Goal: Check status: Check status

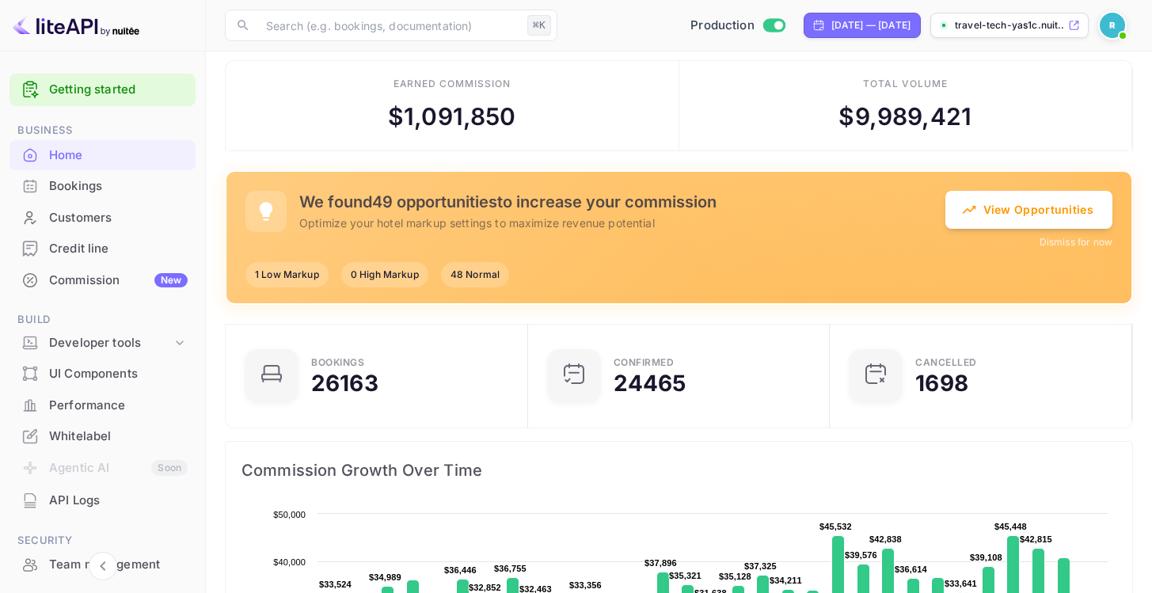
scroll to position [25, 0]
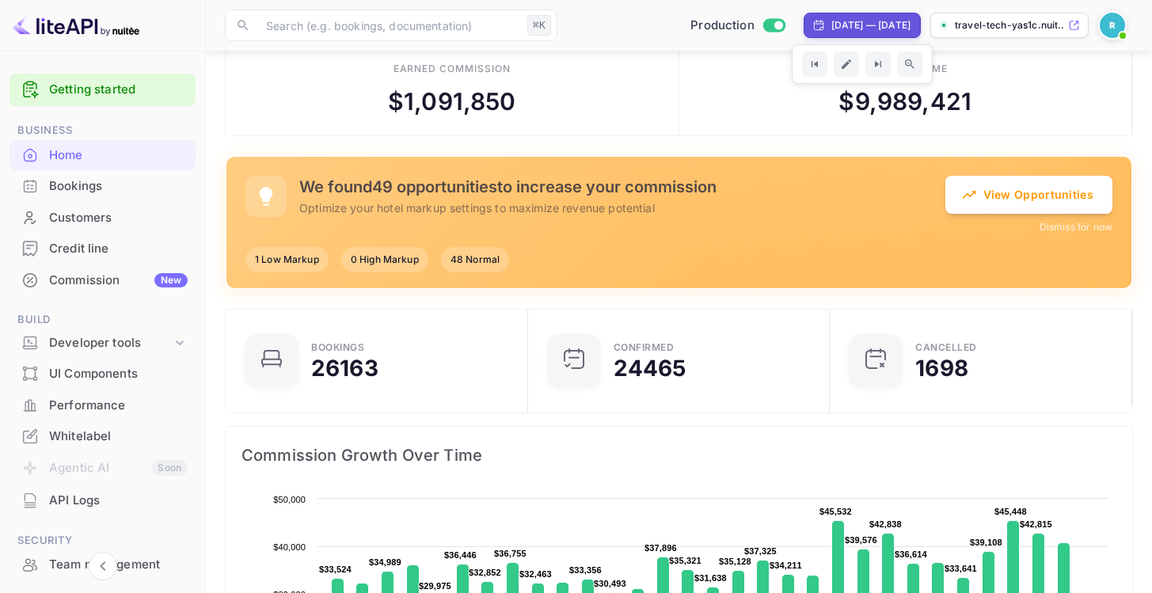
click at [834, 26] on div "[DATE] — [DATE]" at bounding box center [870, 25] width 79 height 14
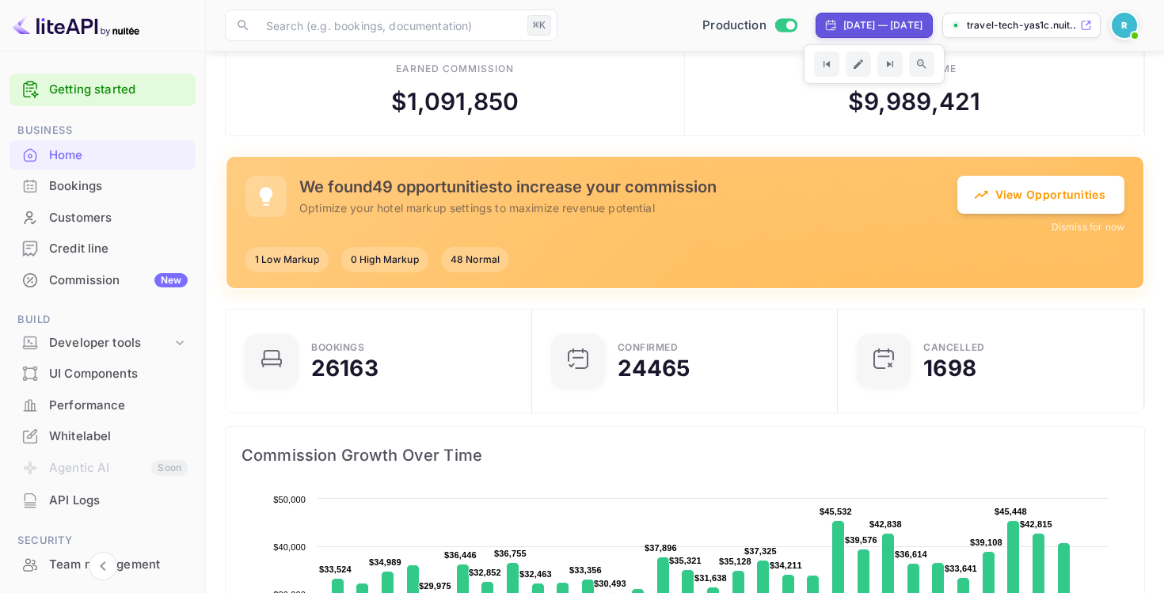
select select "8"
select select "2025"
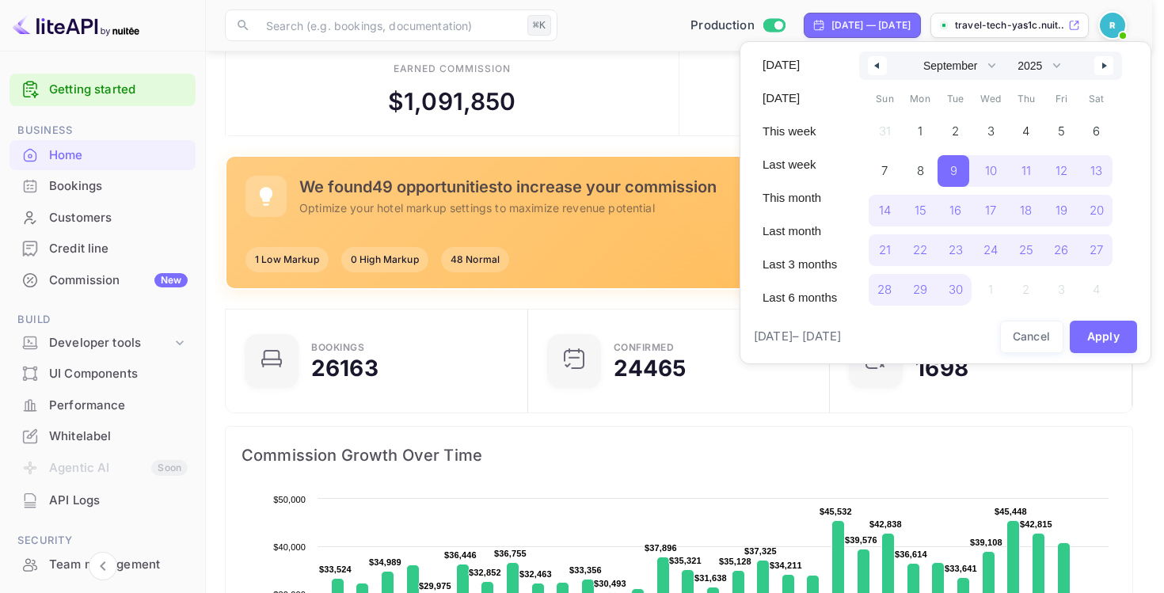
click at [1107, 63] on icon "button" at bounding box center [1106, 66] width 8 height 6
select select "9"
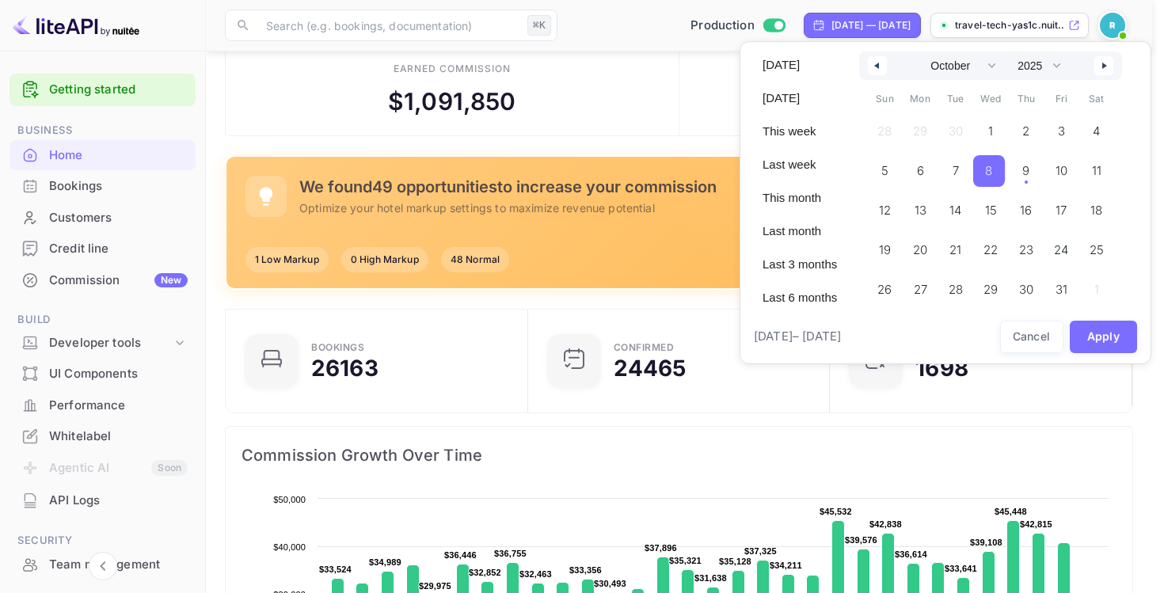
click at [995, 173] on span "8" at bounding box center [989, 171] width 32 height 32
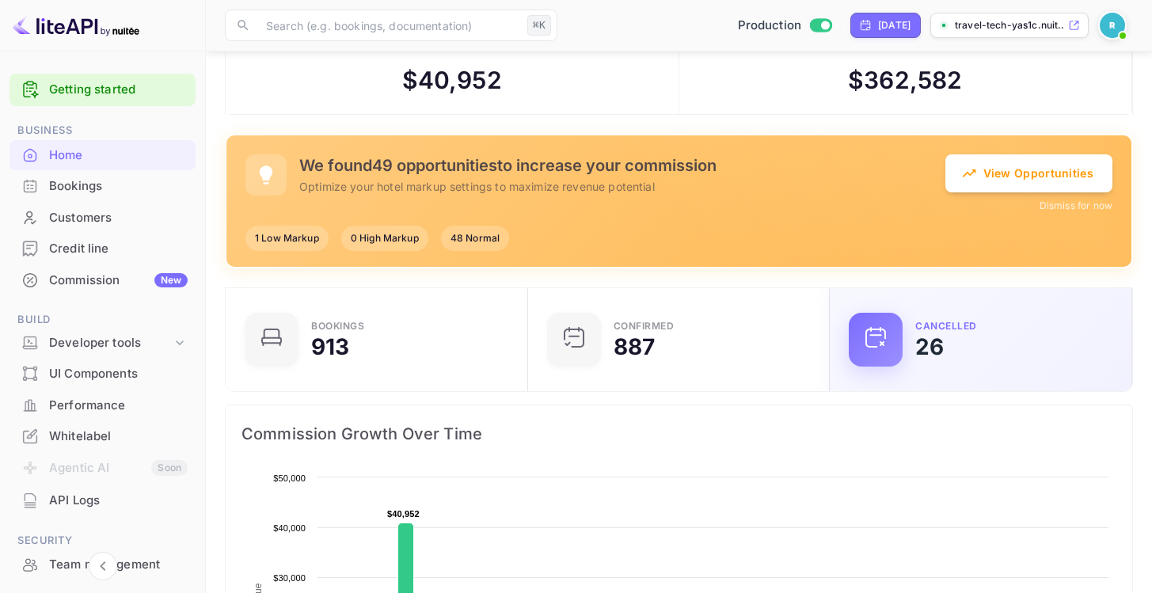
scroll to position [59, 0]
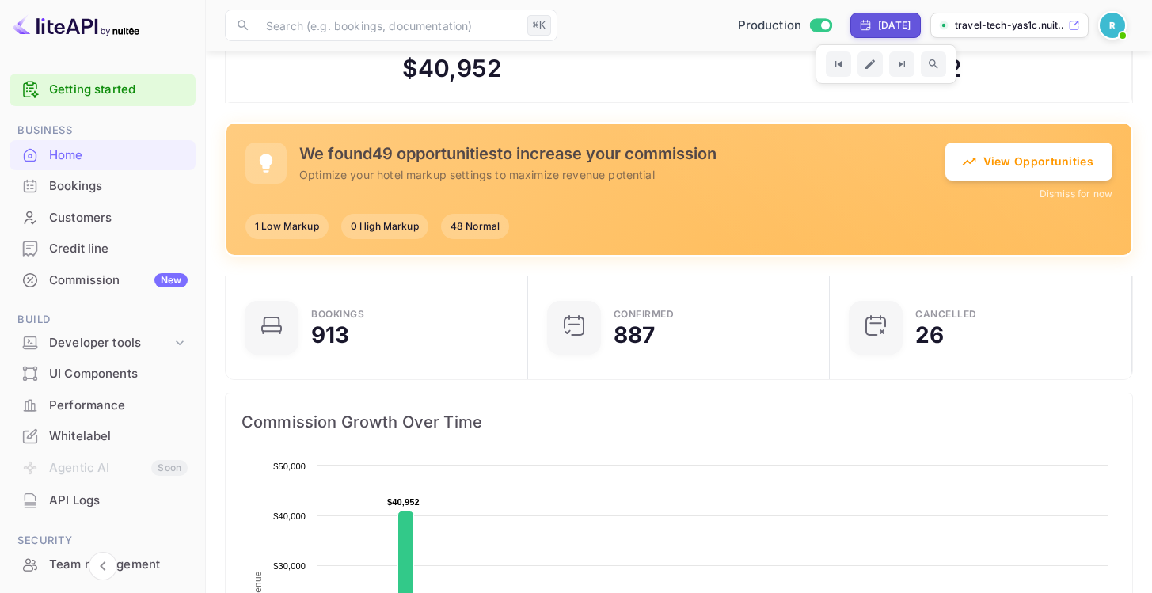
click at [859, 27] on div "[DATE]" at bounding box center [884, 25] width 51 height 14
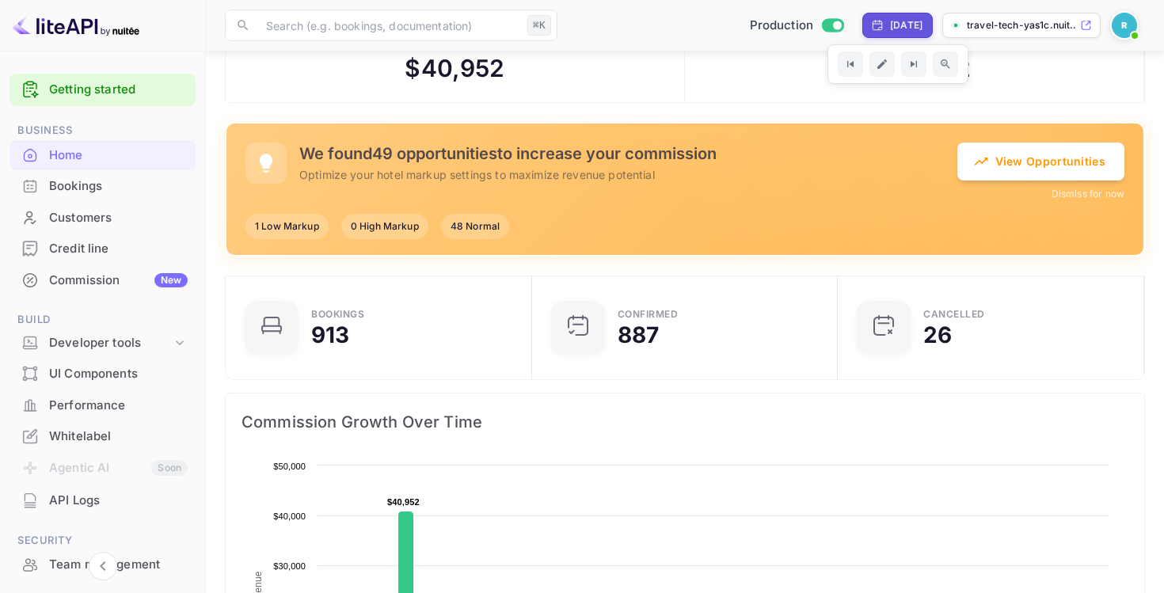
select select "9"
select select "2025"
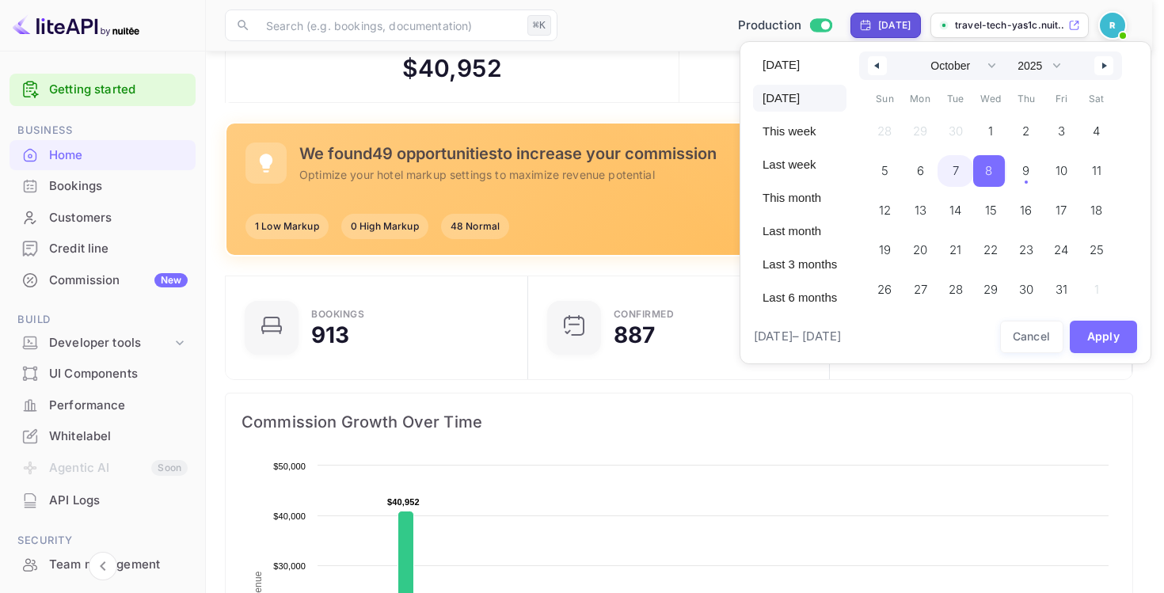
click at [957, 171] on span "7" at bounding box center [955, 171] width 36 height 32
click at [1101, 341] on button "Apply" at bounding box center [1103, 337] width 68 height 32
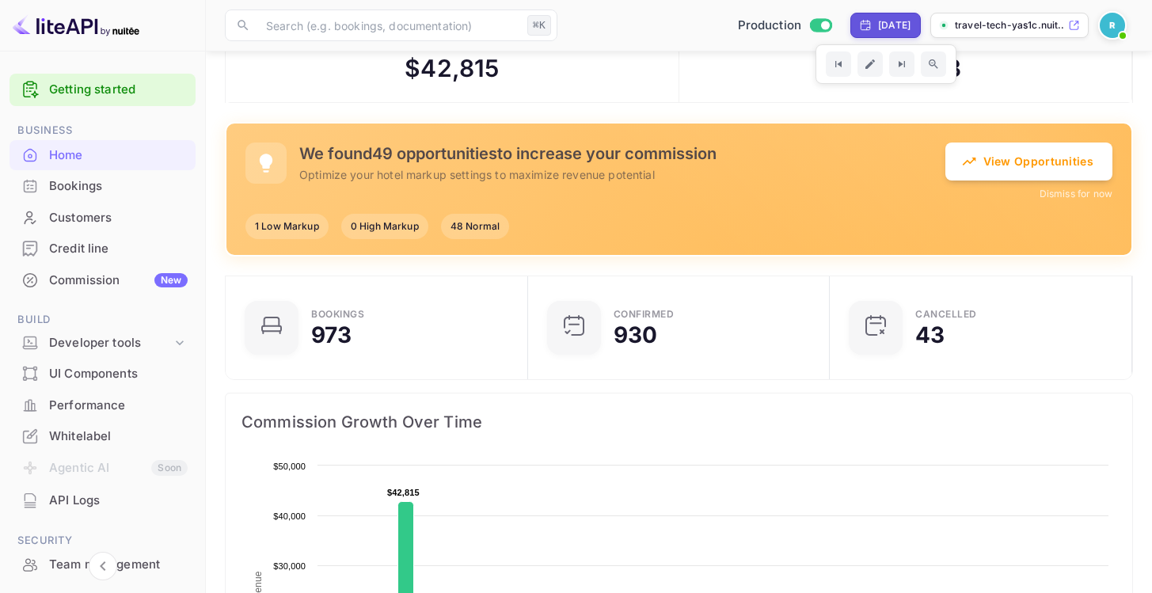
click at [878, 23] on div "[DATE]" at bounding box center [894, 25] width 32 height 14
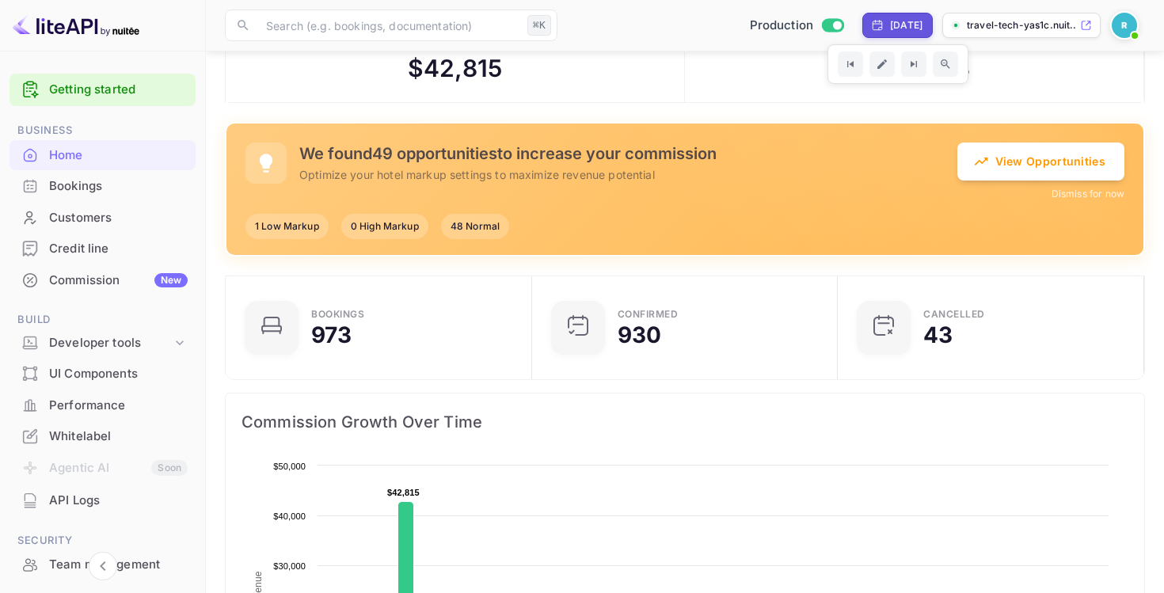
select select "9"
select select "2025"
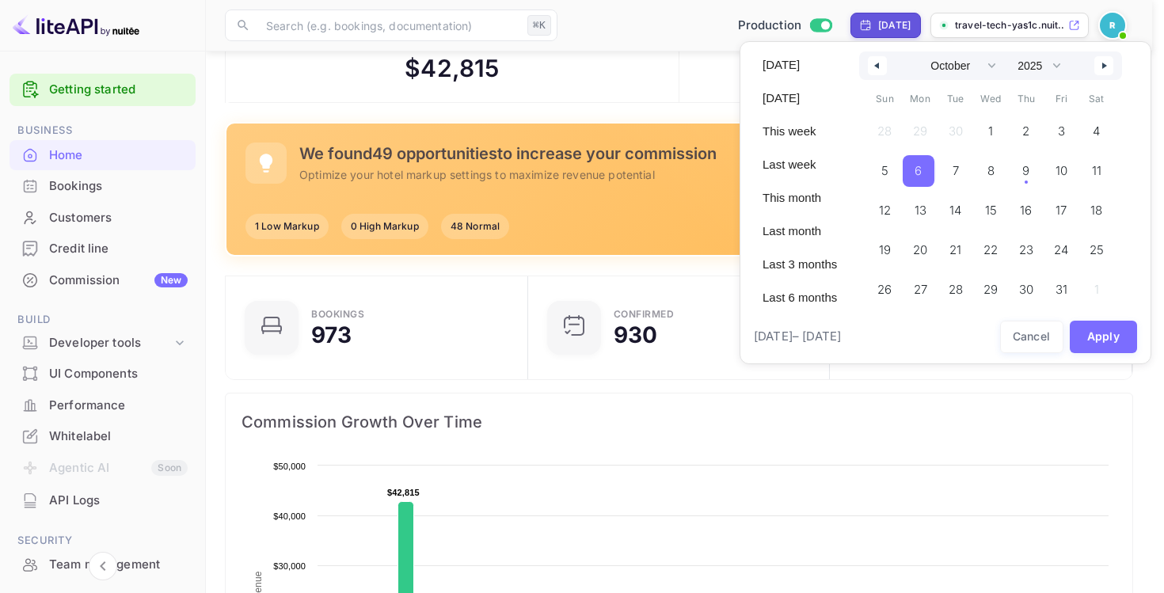
click at [916, 173] on span "6" at bounding box center [917, 171] width 7 height 28
click at [1107, 346] on button "Apply" at bounding box center [1103, 337] width 68 height 32
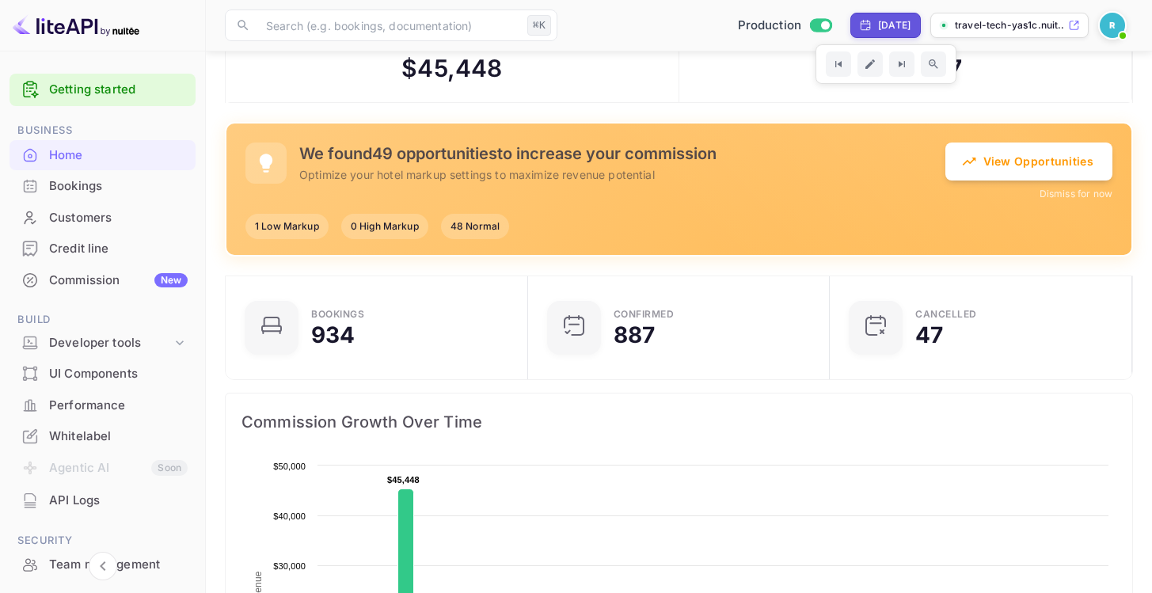
click at [879, 26] on div "[DATE]" at bounding box center [894, 25] width 32 height 14
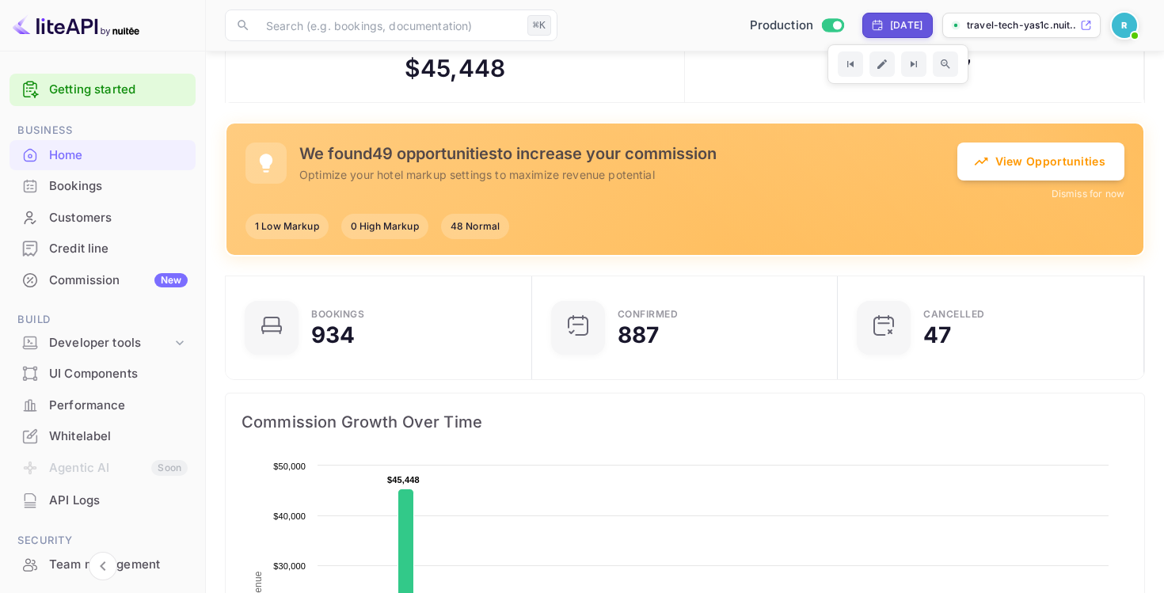
select select "9"
select select "2025"
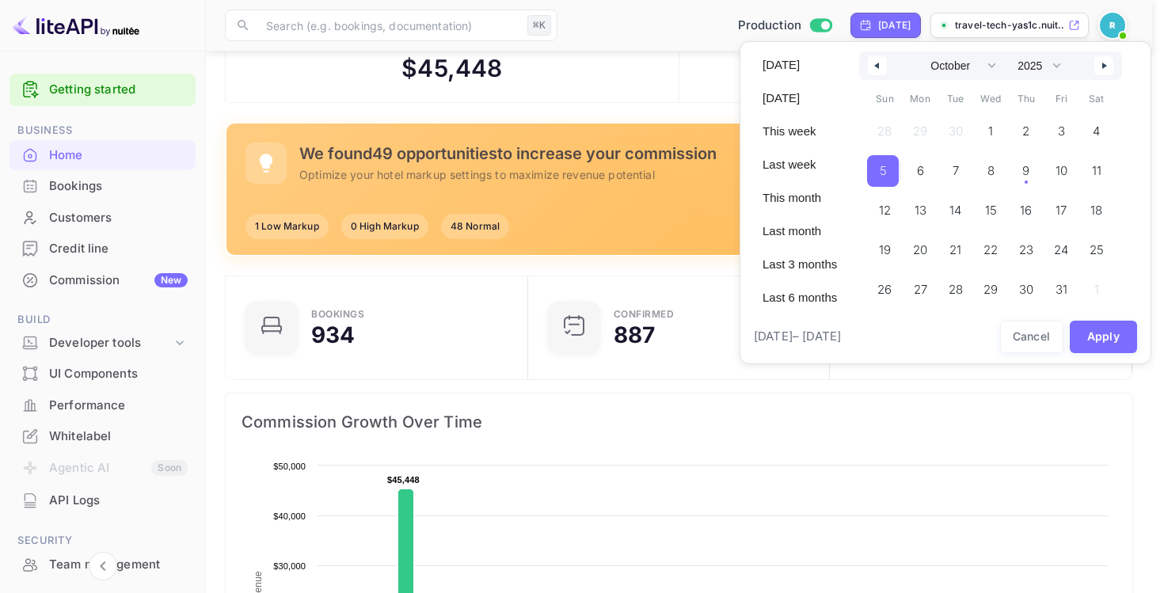
click at [892, 171] on span "5" at bounding box center [883, 171] width 32 height 32
click at [1095, 337] on button "Apply" at bounding box center [1103, 337] width 68 height 32
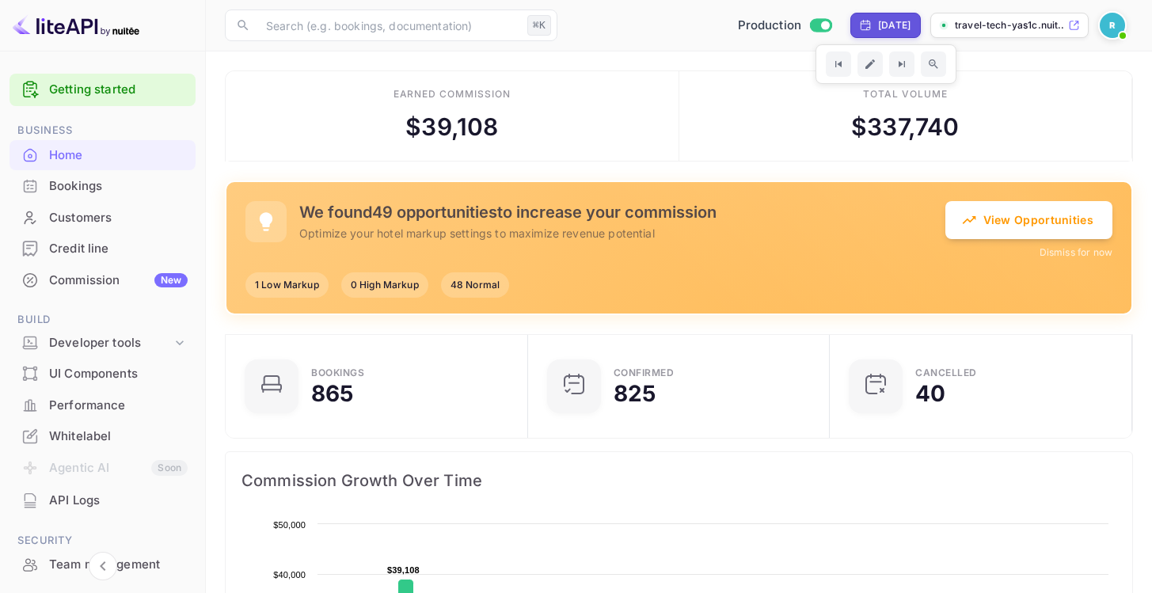
click at [901, 35] on div "[DATE]" at bounding box center [885, 25] width 70 height 25
select select "9"
select select "2025"
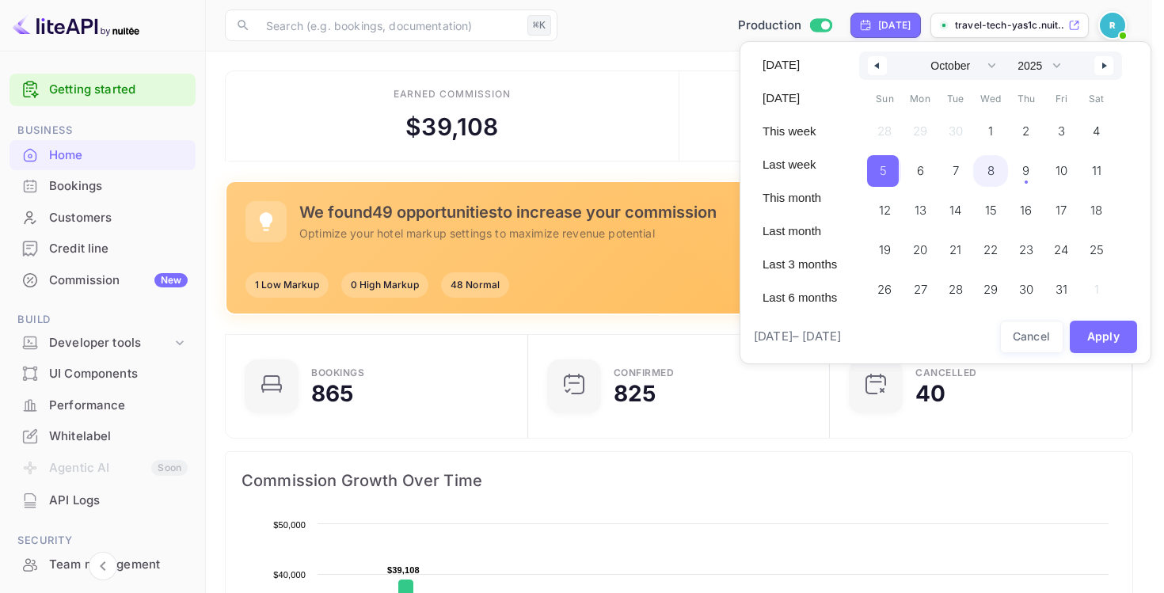
click at [984, 169] on span "8" at bounding box center [991, 171] width 36 height 32
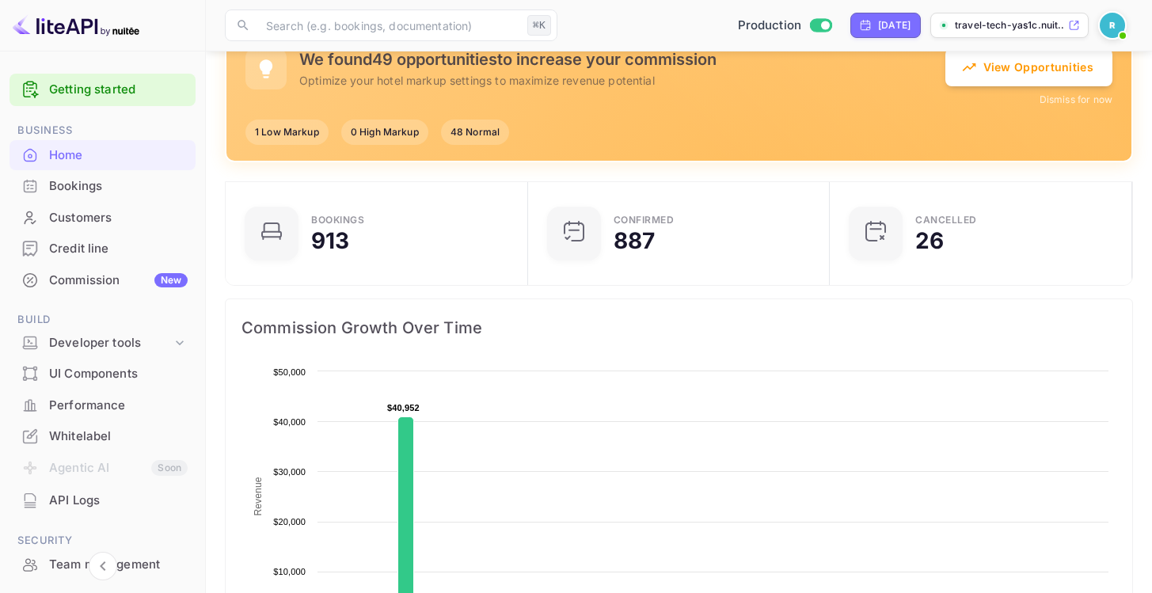
scroll to position [135, 0]
